Goal: Check status: Check status

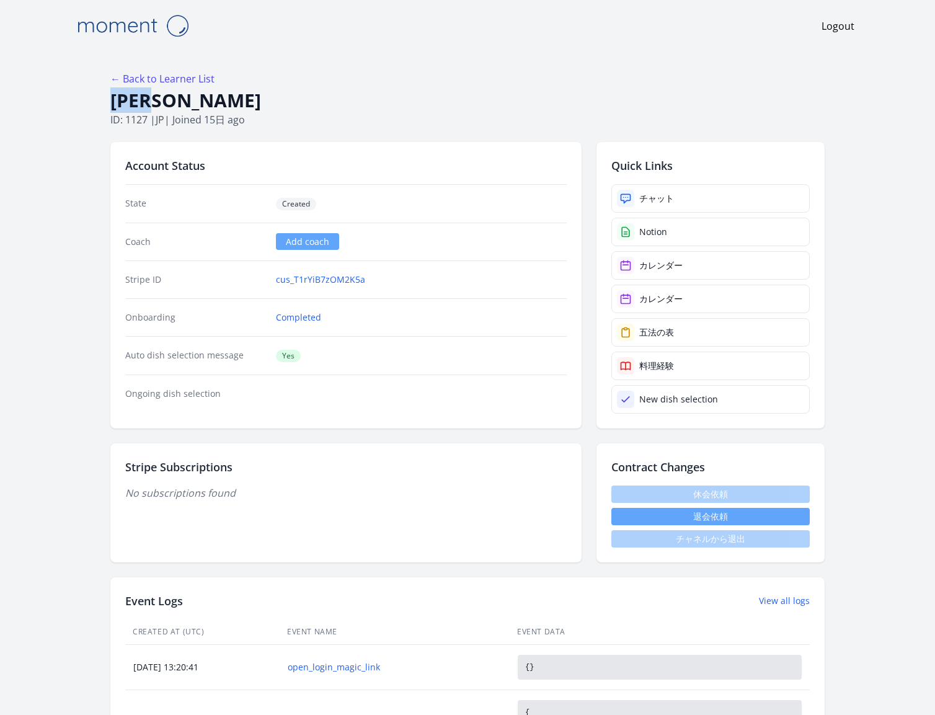
drag, startPoint x: 185, startPoint y: 109, endPoint x: 107, endPoint y: 109, distance: 78.2
copy h1 "麗 森岡"
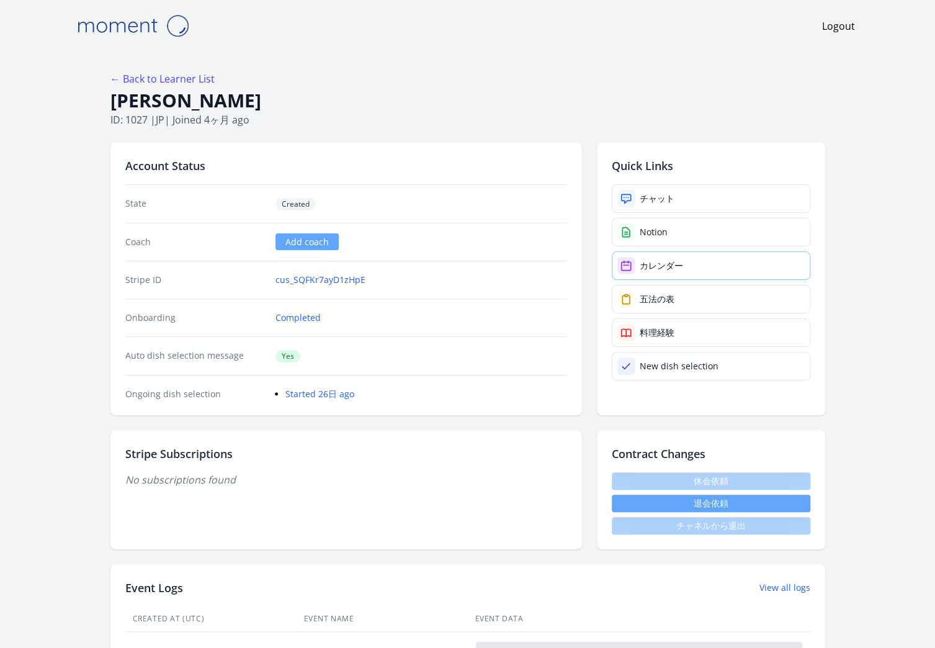
click at [667, 256] on link "カレンダー" at bounding box center [711, 265] width 199 height 29
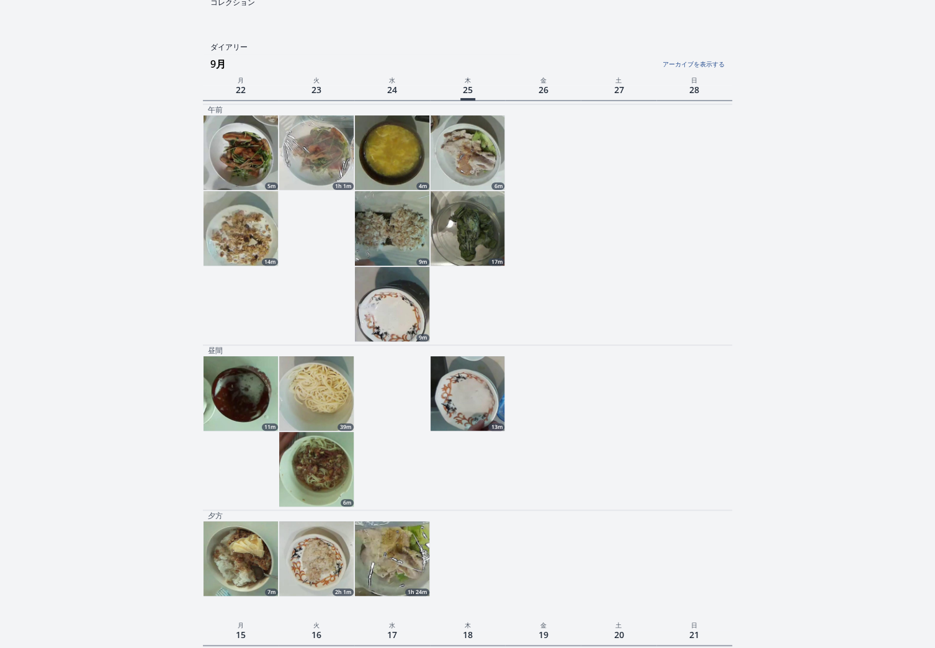
scroll to position [143, 0]
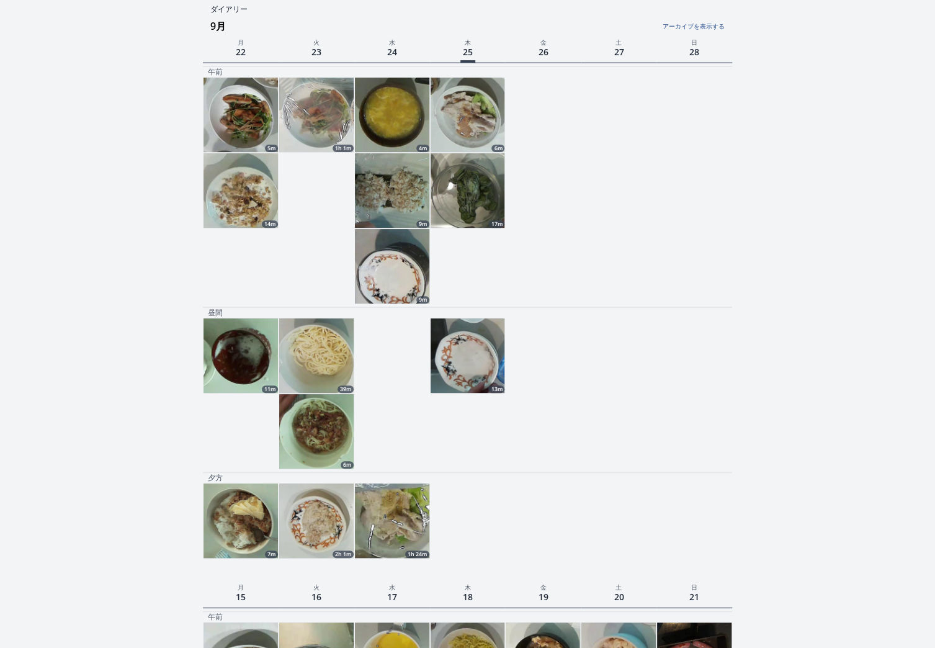
click at [386, 516] on img at bounding box center [392, 520] width 74 height 74
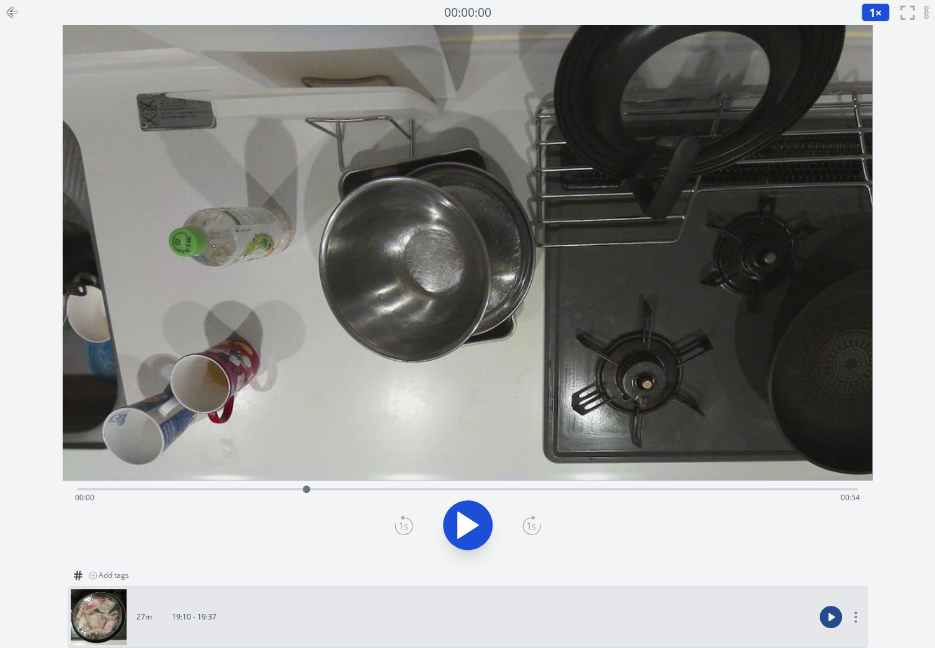
drag, startPoint x: 78, startPoint y: 491, endPoint x: 306, endPoint y: 491, distance: 228.3
click at [306, 491] on div at bounding box center [306, 488] width 7 height 7
drag, startPoint x: 306, startPoint y: 491, endPoint x: 442, endPoint y: 488, distance: 135.9
click at [442, 488] on div at bounding box center [442, 488] width 7 height 7
drag, startPoint x: 442, startPoint y: 488, endPoint x: 603, endPoint y: 484, distance: 160.7
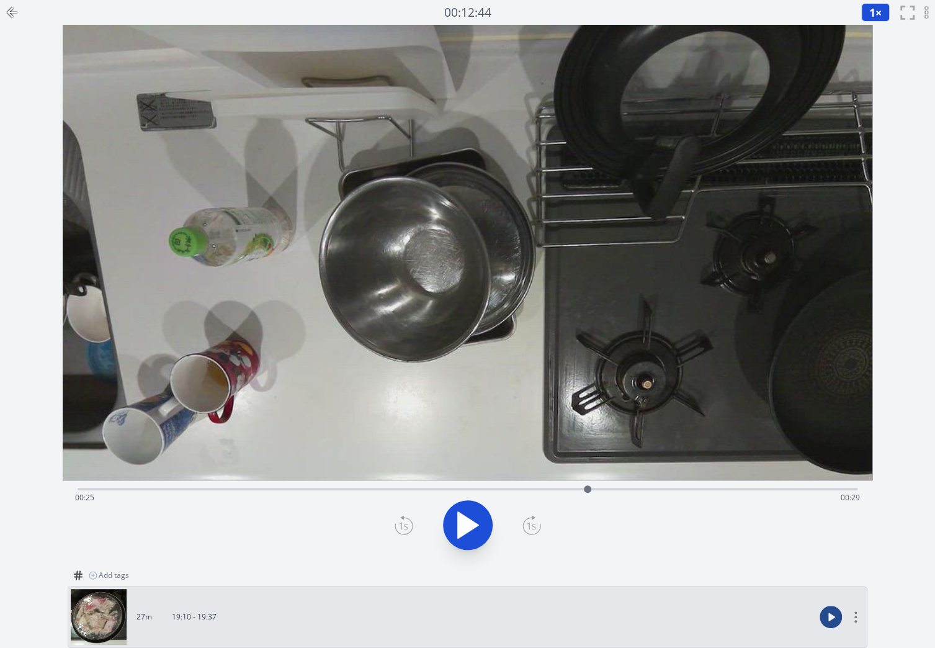
click at [597, 484] on div at bounding box center [587, 489] width 19 height 19
click at [460, 529] on icon at bounding box center [461, 525] width 7 height 27
drag, startPoint x: 597, startPoint y: 488, endPoint x: 447, endPoint y: 482, distance: 150.2
click at [447, 482] on div at bounding box center [451, 489] width 19 height 19
drag, startPoint x: 443, startPoint y: 490, endPoint x: 348, endPoint y: 482, distance: 95.3
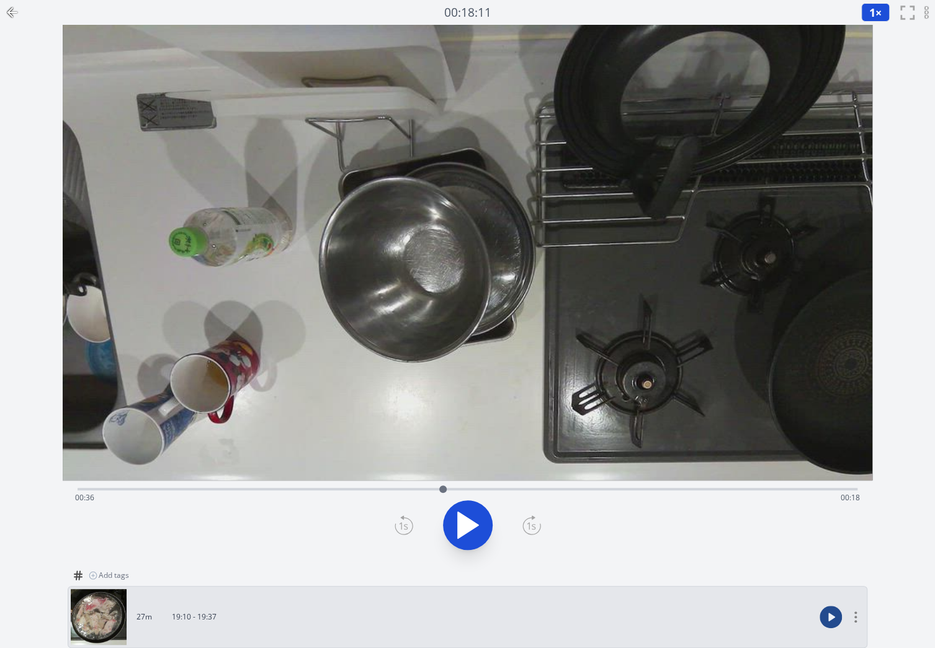
click at [434, 482] on div at bounding box center [443, 489] width 19 height 19
click at [478, 488] on div "Time elapsed: 00:36 Time remaining: 00:18" at bounding box center [467, 498] width 785 height 20
click at [599, 487] on div "Time elapsed: 00:36 Time remaining: 00:18" at bounding box center [468, 487] width 780 height 15
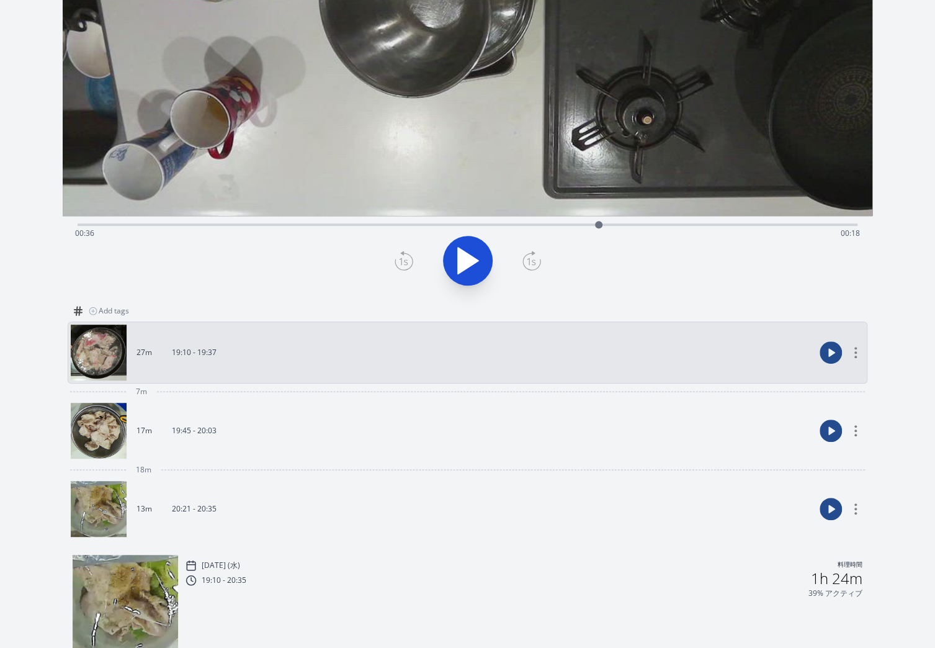
scroll to position [266, 0]
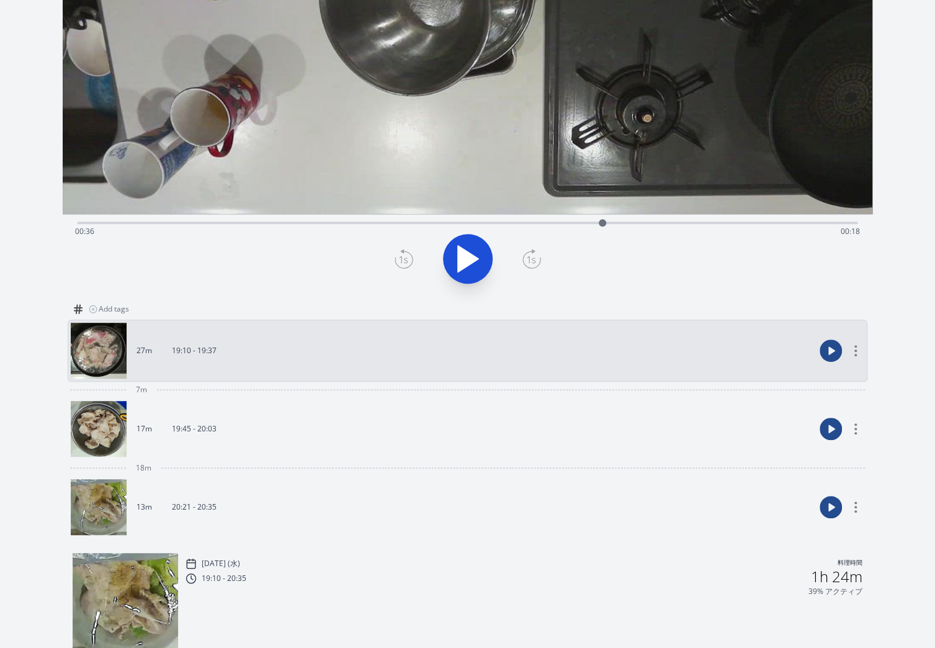
click at [494, 424] on link "17m 19:45 - 20:03" at bounding box center [443, 429] width 744 height 56
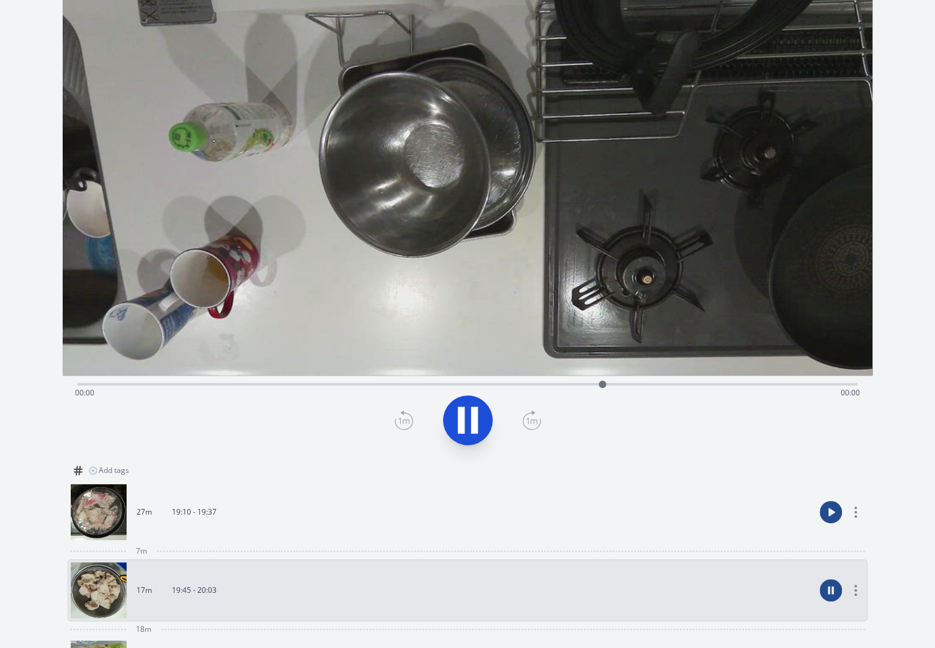
scroll to position [97, 0]
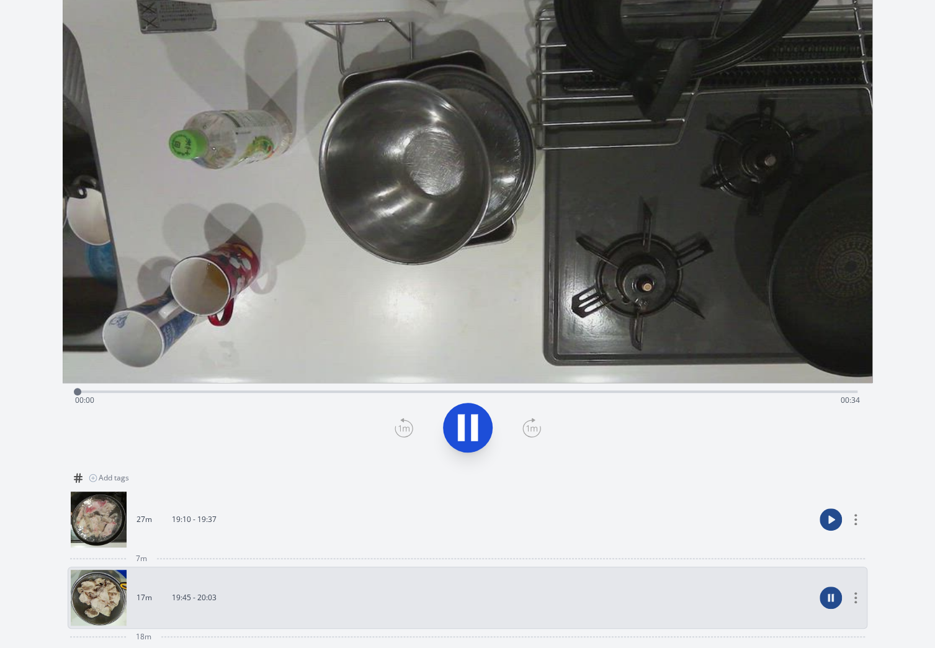
click at [600, 392] on div "Time elapsed: 00:00 Time remaining: 00:34" at bounding box center [467, 400] width 785 height 20
click at [294, 387] on div "Time elapsed: 00:22 Time remaining: 00:12" at bounding box center [468, 390] width 780 height 15
click at [517, 396] on div "Time elapsed: 00:11 Time remaining: 00:23" at bounding box center [467, 400] width 785 height 20
click at [630, 392] on div "Time elapsed: 00:20 Time remaining: 00:14" at bounding box center [467, 400] width 785 height 20
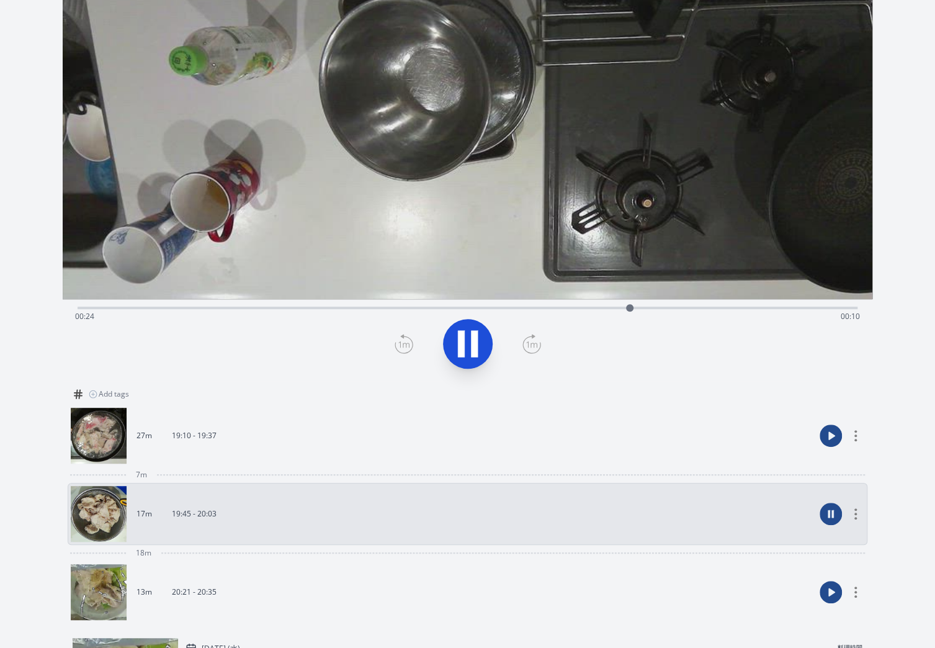
scroll to position [192, 0]
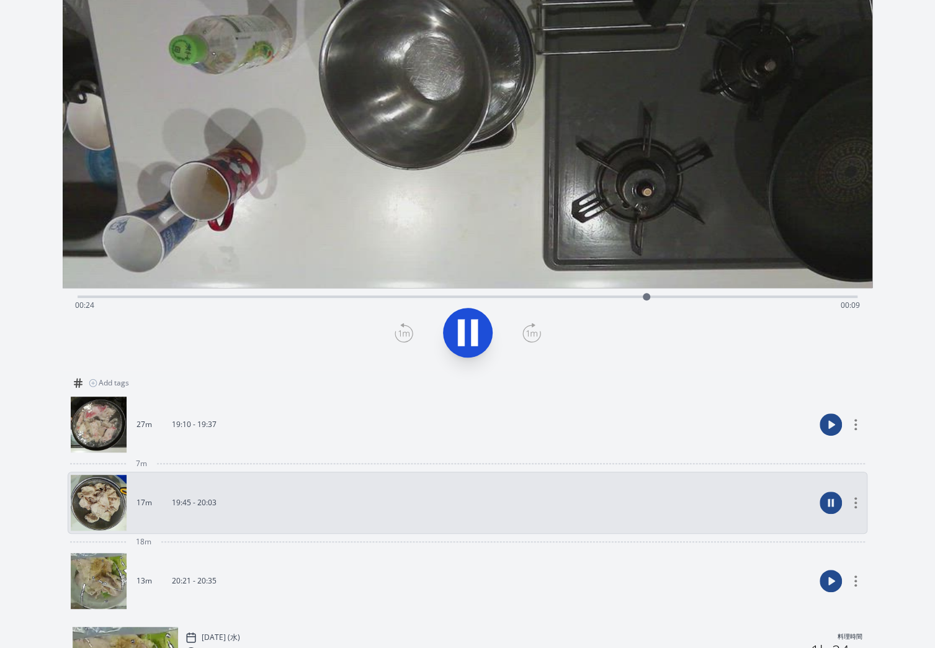
click at [448, 541] on hr at bounding box center [512, 541] width 703 height 1
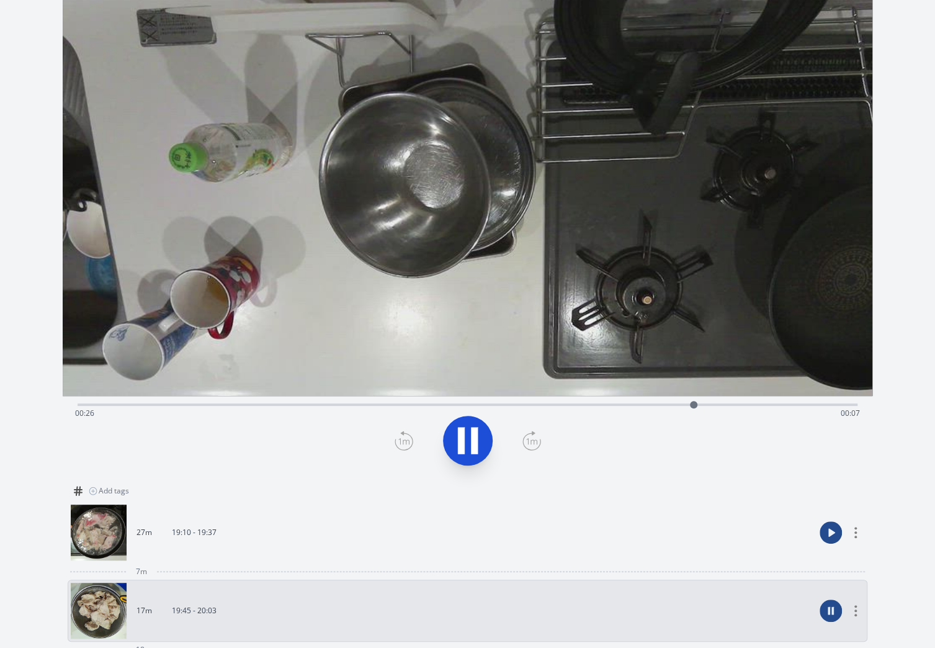
scroll to position [69, 0]
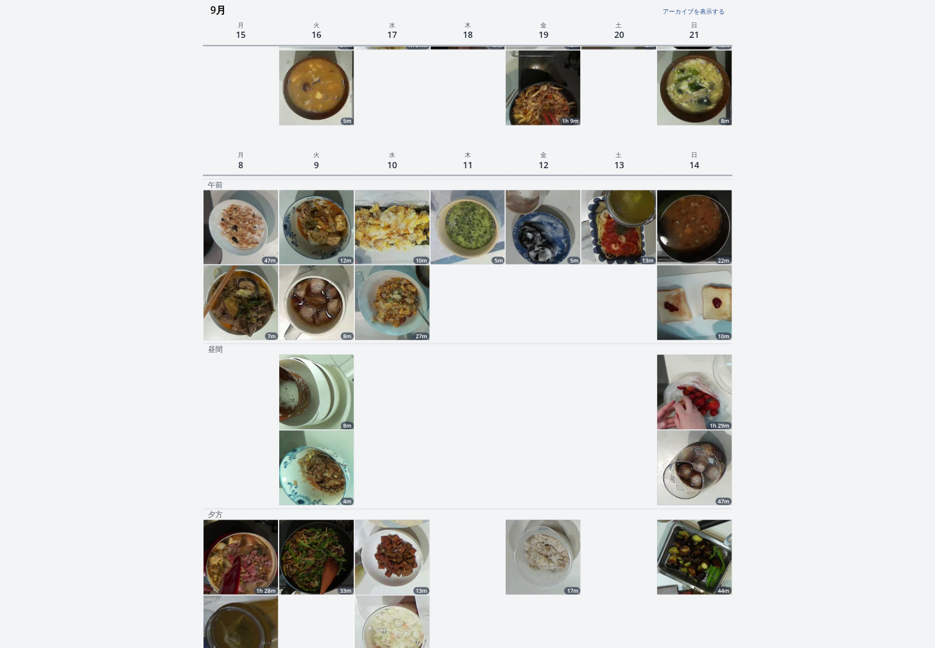
scroll to position [1282, 0]
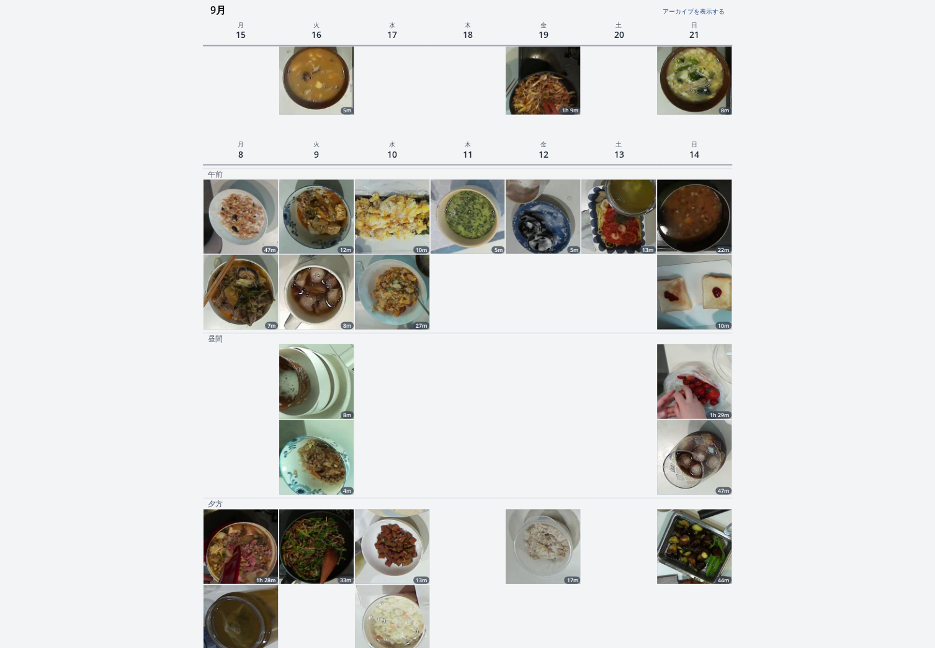
click at [710, 542] on img at bounding box center [694, 546] width 74 height 74
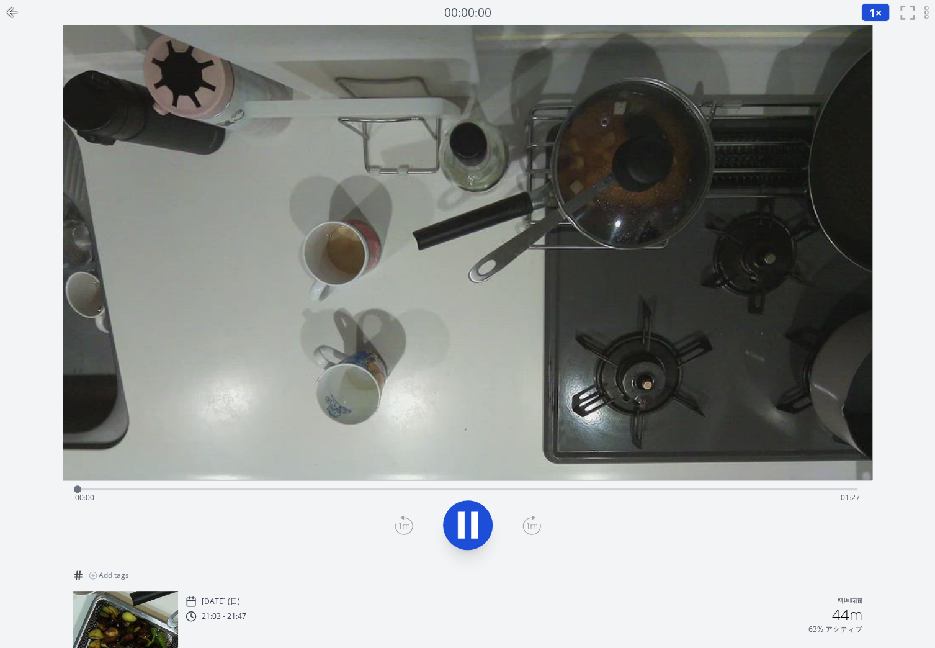
click at [189, 491] on div "Time elapsed: 00:00 Time remaining: 01:27" at bounding box center [467, 498] width 785 height 20
click at [257, 491] on div "Time elapsed: 00:12 Time remaining: 01:15" at bounding box center [467, 498] width 785 height 20
click at [321, 488] on div "Time elapsed: 00:20 Time remaining: 01:07" at bounding box center [467, 498] width 785 height 20
click at [402, 484] on div "Time elapsed: 00:27 Time remaining: 01:00" at bounding box center [468, 487] width 780 height 15
click at [480, 486] on div "Time elapsed: 00:36 Time remaining: 00:51" at bounding box center [468, 487] width 780 height 15
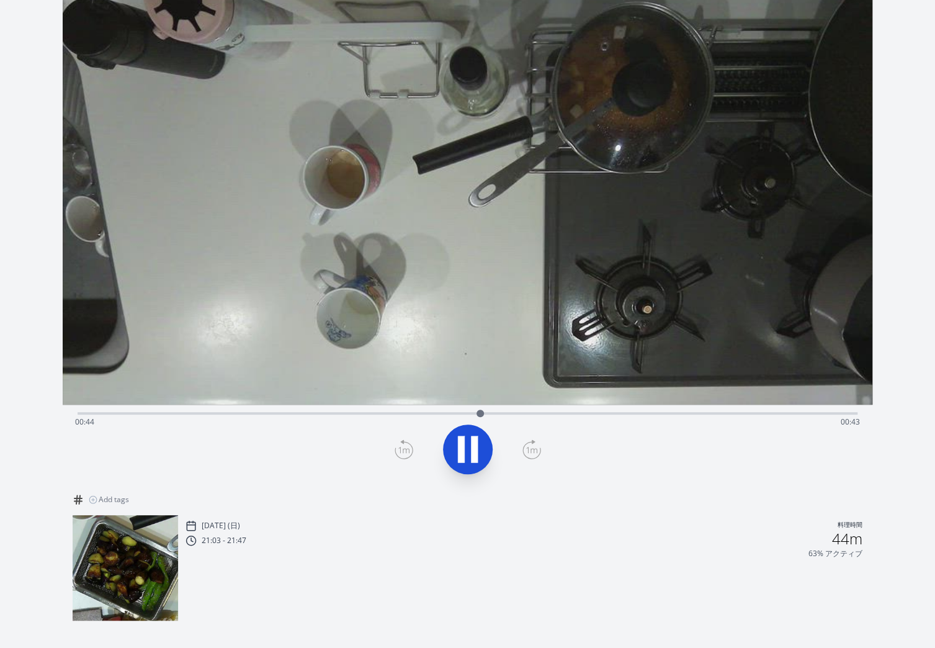
scroll to position [102, 0]
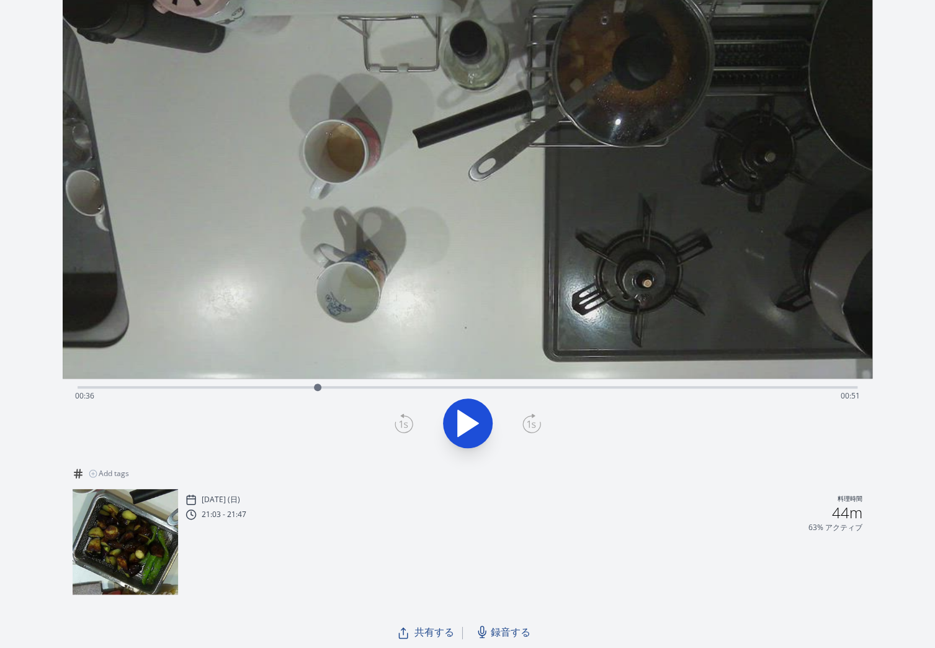
drag, startPoint x: 501, startPoint y: 383, endPoint x: 357, endPoint y: 382, distance: 144.5
click at [327, 382] on div at bounding box center [317, 387] width 19 height 19
drag, startPoint x: 354, startPoint y: 386, endPoint x: 440, endPoint y: 380, distance: 87.1
click at [414, 380] on div at bounding box center [404, 387] width 19 height 19
click at [468, 417] on icon at bounding box center [467, 423] width 35 height 35
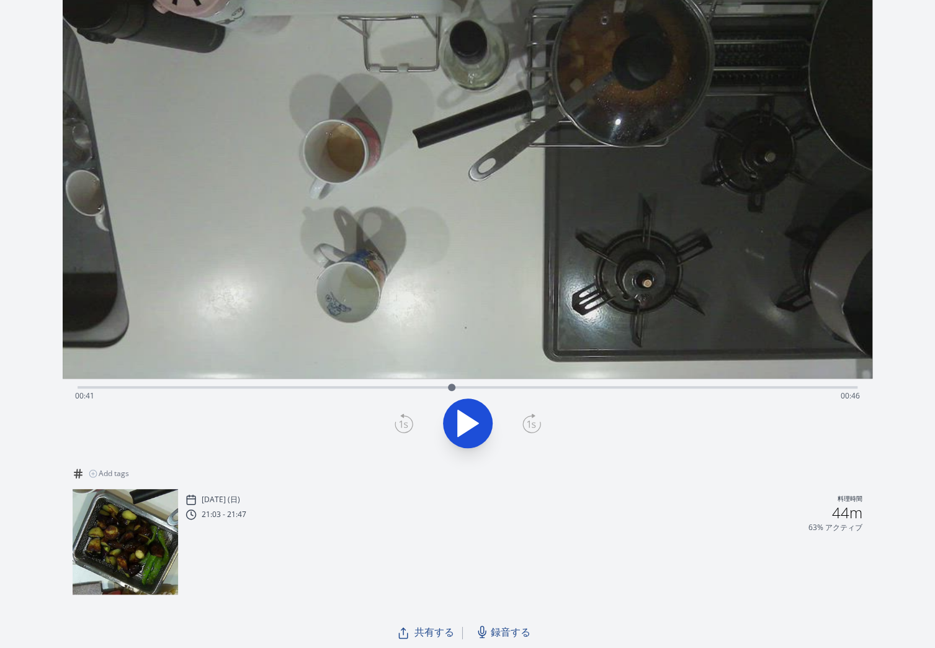
click at [606, 569] on div "2025/9/14 (日) 料理時間 21:03 - 21:47 44m 63% アクティブ" at bounding box center [523, 542] width 677 height 103
